Goal: Navigation & Orientation: Find specific page/section

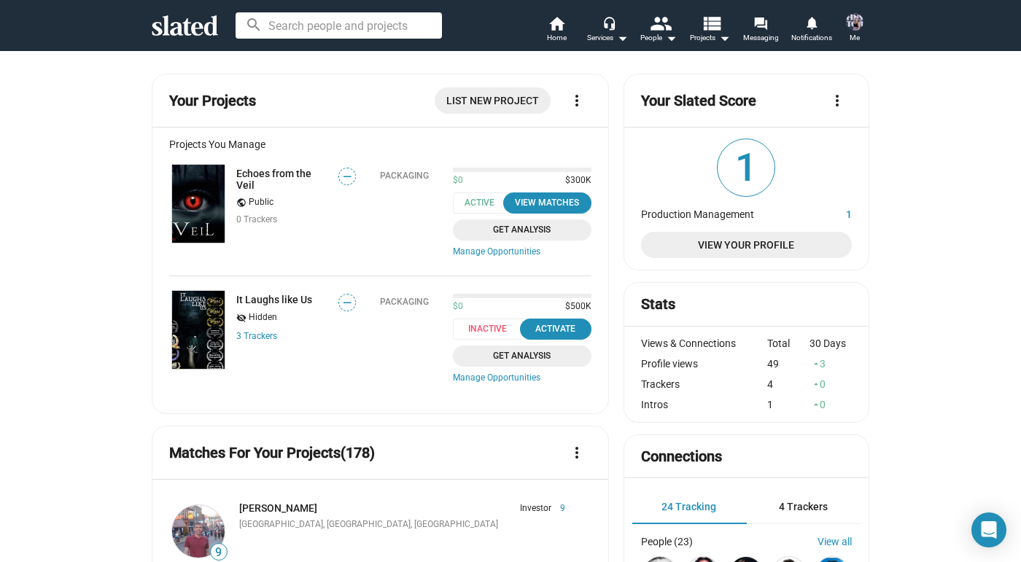
click at [771, 405] on div "1" at bounding box center [788, 405] width 42 height 12
click at [560, 32] on span "Home" at bounding box center [557, 38] width 20 height 18
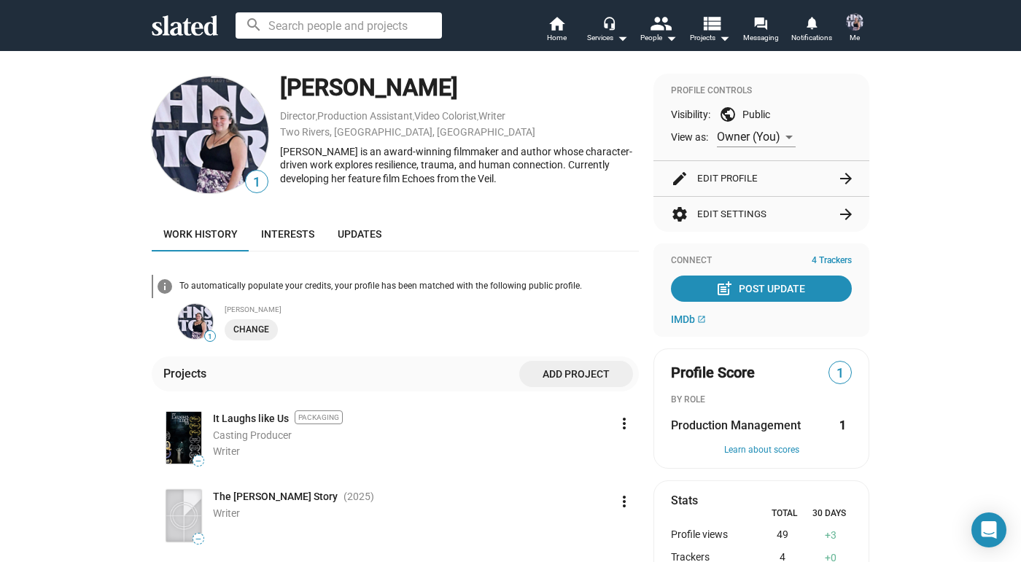
scroll to position [4, 0]
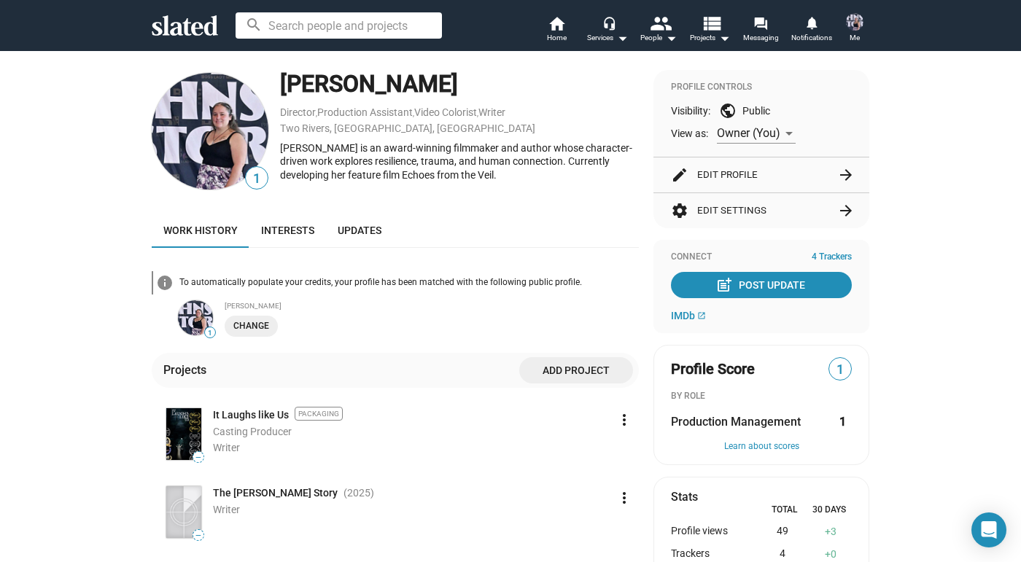
click at [346, 278] on div "To automatically populate your credits, your profile has been matched with the …" at bounding box center [409, 283] width 460 height 12
click at [164, 284] on mat-icon "info" at bounding box center [165, 283] width 18 height 18
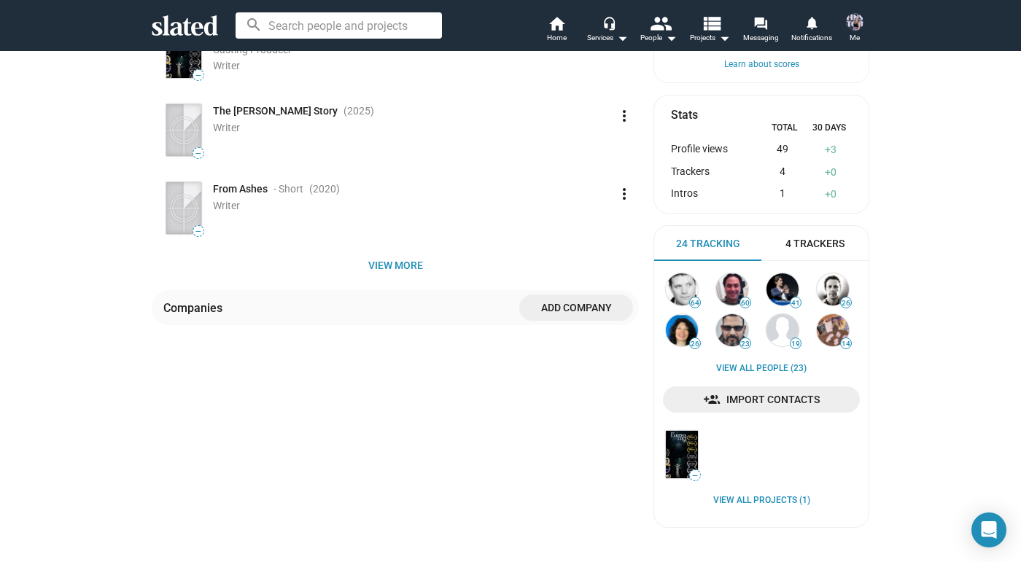
scroll to position [373, 0]
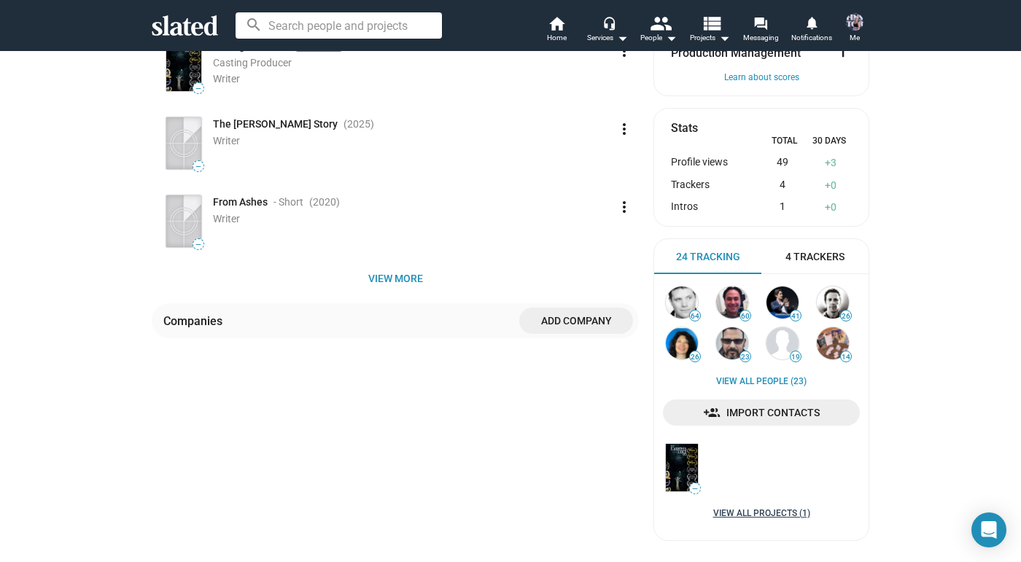
click at [749, 509] on link "View all Projects (1)" at bounding box center [762, 515] width 97 height 12
